Goal: Task Accomplishment & Management: Manage account settings

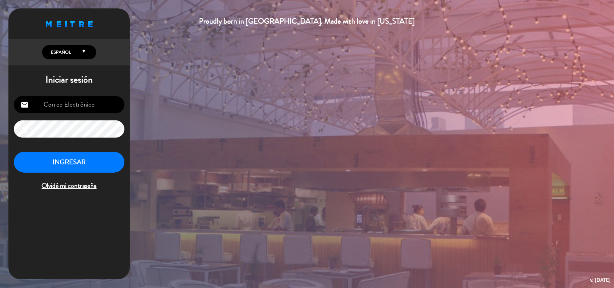
type input "[EMAIL_ADDRESS][DOMAIN_NAME]"
click at [94, 162] on button "INGRESAR" at bounding box center [69, 162] width 111 height 21
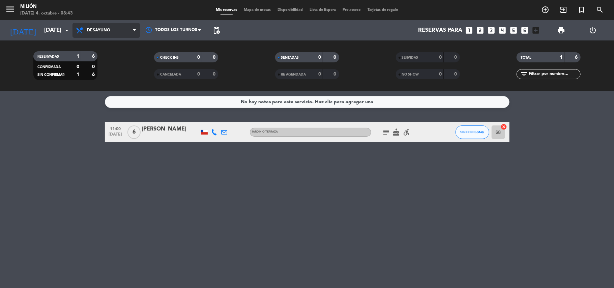
click at [114, 29] on span "Desayuno" at bounding box center [105, 30] width 67 height 15
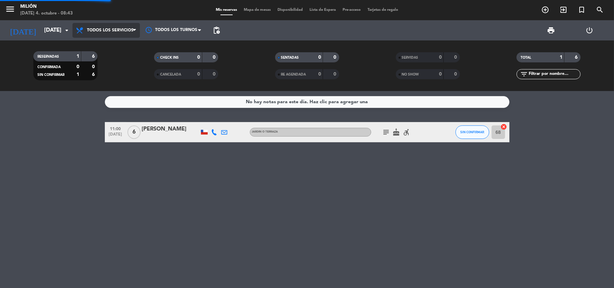
click at [115, 41] on div "menu Milión [DATE] 4. octubre - 08:43 Mis reservas Mapa de mesas Disponibilidad…" at bounding box center [307, 45] width 614 height 91
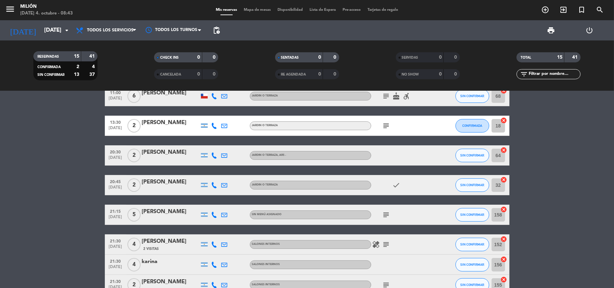
scroll to position [30, 0]
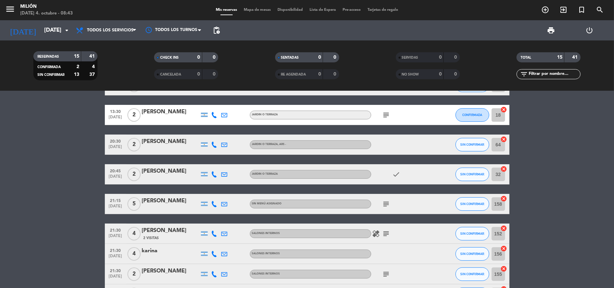
click at [385, 200] on icon "subject" at bounding box center [386, 204] width 8 height 8
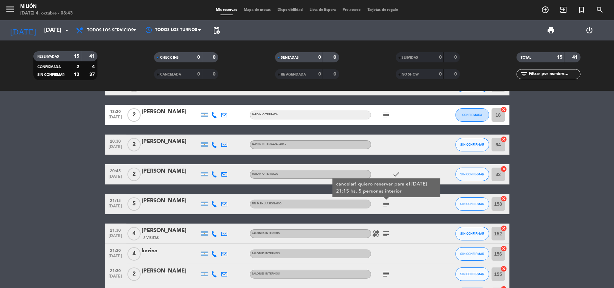
click at [403, 161] on div "11:00 [DATE] 6 [PERSON_NAME] JARDIN o TERRAZA subject cake accessible_forward S…" at bounding box center [307, 259] width 404 height 369
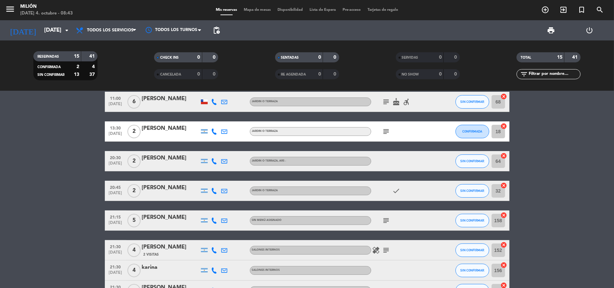
scroll to position [0, 0]
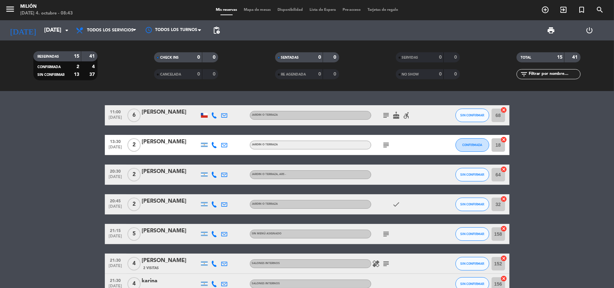
drag, startPoint x: 391, startPoint y: 116, endPoint x: 391, endPoint y: 125, distance: 8.8
click at [393, 125] on div "11:00 [DATE] 6 [PERSON_NAME] JARDIN o TERRAZA subject cake accessible_forward S…" at bounding box center [307, 115] width 404 height 20
click at [383, 117] on icon "subject" at bounding box center [386, 115] width 8 height 8
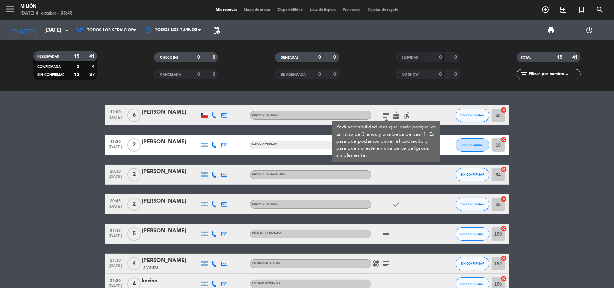
click at [359, 92] on div "11:00 [DATE] 6 [PERSON_NAME] JARDIN o TERRAZA subject Pedi accesibilidad mas qu…" at bounding box center [307, 189] width 614 height 197
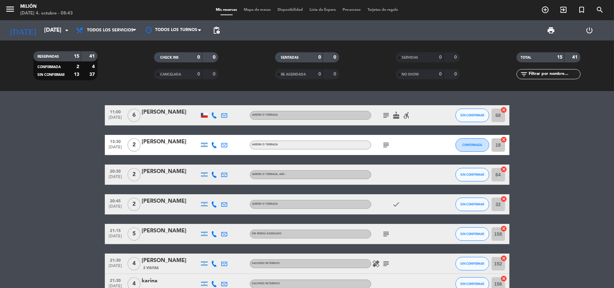
click at [390, 113] on span "subject" at bounding box center [386, 115] width 10 height 8
click at [395, 115] on icon "cake" at bounding box center [396, 115] width 8 height 8
click at [388, 115] on icon "subject" at bounding box center [386, 115] width 8 height 8
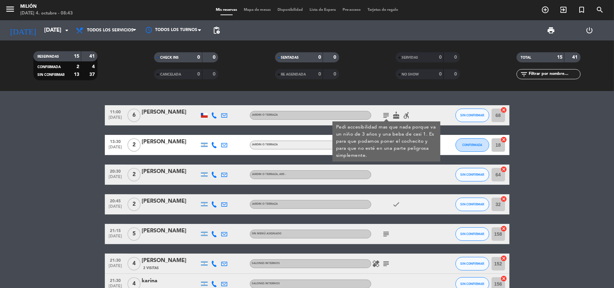
drag, startPoint x: 347, startPoint y: 99, endPoint x: 343, endPoint y: 97, distance: 4.4
click at [344, 99] on div "11:00 [DATE] 6 [PERSON_NAME] JARDIN o TERRAZA subject Pedi accesibilidad mas qu…" at bounding box center [307, 189] width 614 height 197
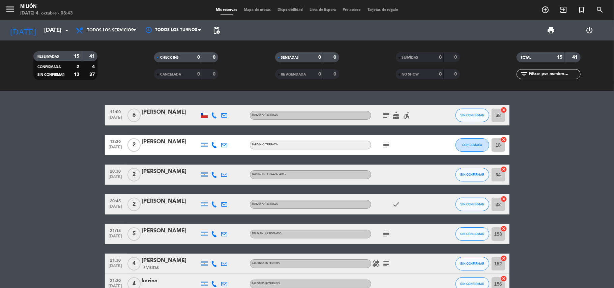
drag, startPoint x: 208, startPoint y: 113, endPoint x: 214, endPoint y: 115, distance: 6.0
click at [210, 114] on div "11:00 [DATE] 6 [PERSON_NAME] JARDIN o TERRAZA subject cake accessible_forward S…" at bounding box center [307, 115] width 404 height 20
click at [214, 115] on icon at bounding box center [214, 115] width 6 height 6
click at [219, 102] on span "content_paste" at bounding box center [221, 103] width 5 height 5
drag, startPoint x: 173, startPoint y: 101, endPoint x: 170, endPoint y: 104, distance: 4.1
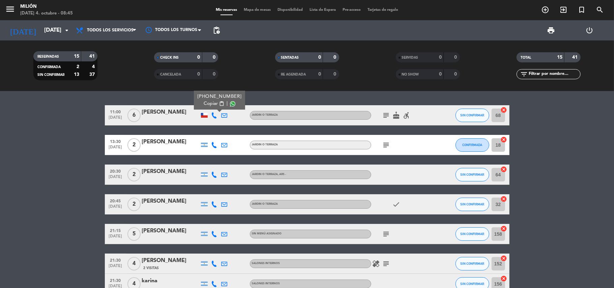
click at [170, 104] on div "11:00 [DATE] 6 [PERSON_NAME] [PHONE_NUMBER] Copiar content_paste | JARDIN o TER…" at bounding box center [307, 189] width 614 height 197
click at [166, 112] on div "[PERSON_NAME]" at bounding box center [170, 112] width 57 height 9
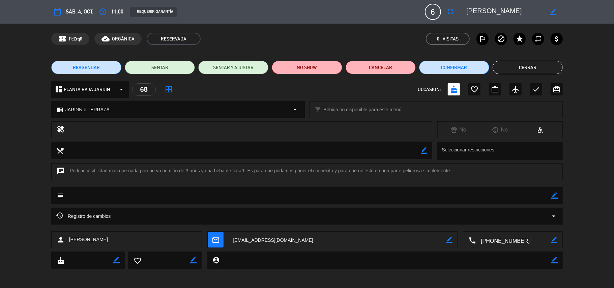
type input "[EMAIL_ADDRESS][DOMAIN_NAME]"
